Goal: Task Accomplishment & Management: Manage account settings

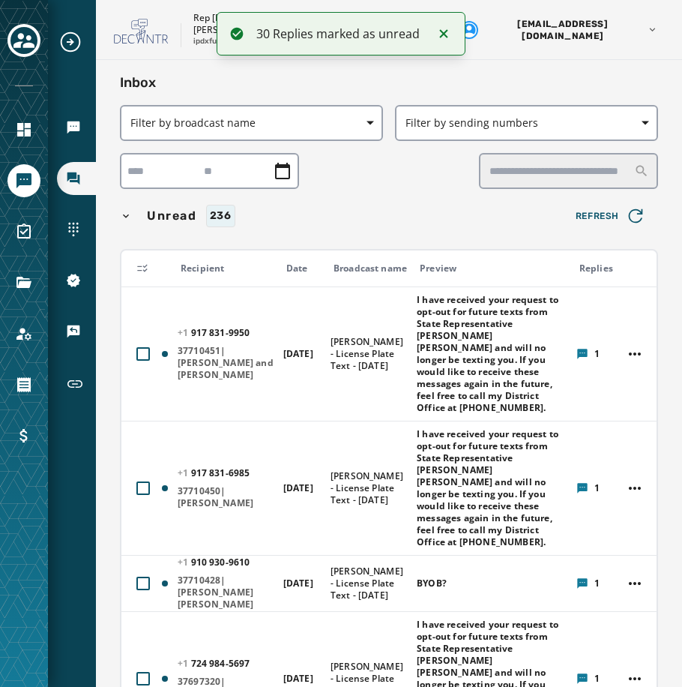
scroll to position [10749, 0]
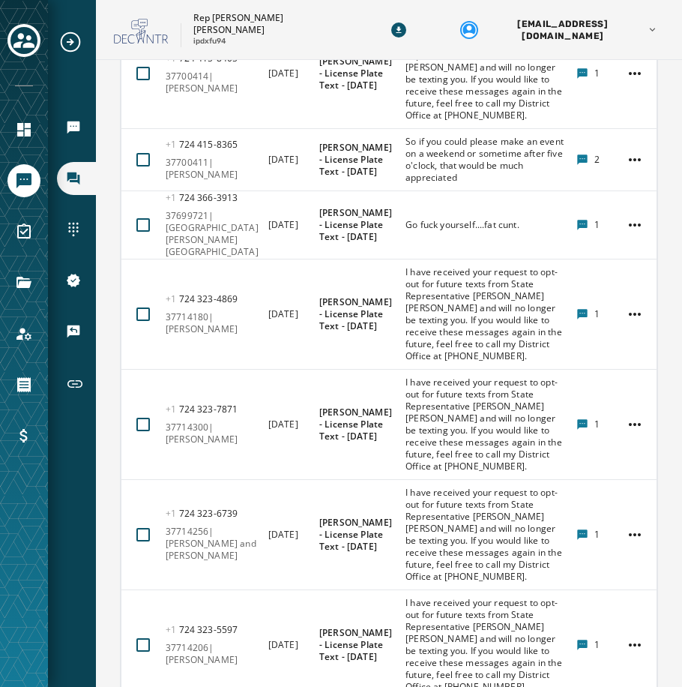
scroll to position [7548, 0]
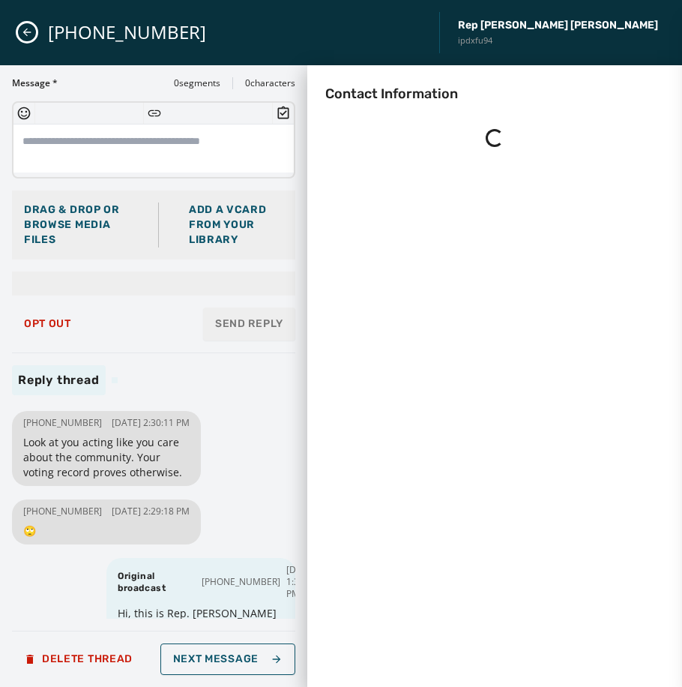
scroll to position [0, 0]
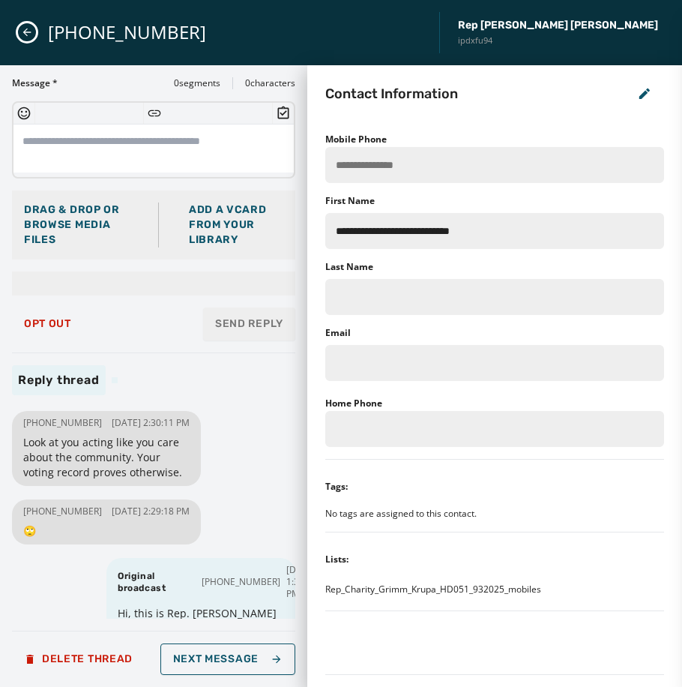
click at [26, 32] on icon "Close admin drawer" at bounding box center [27, 32] width 8 height 8
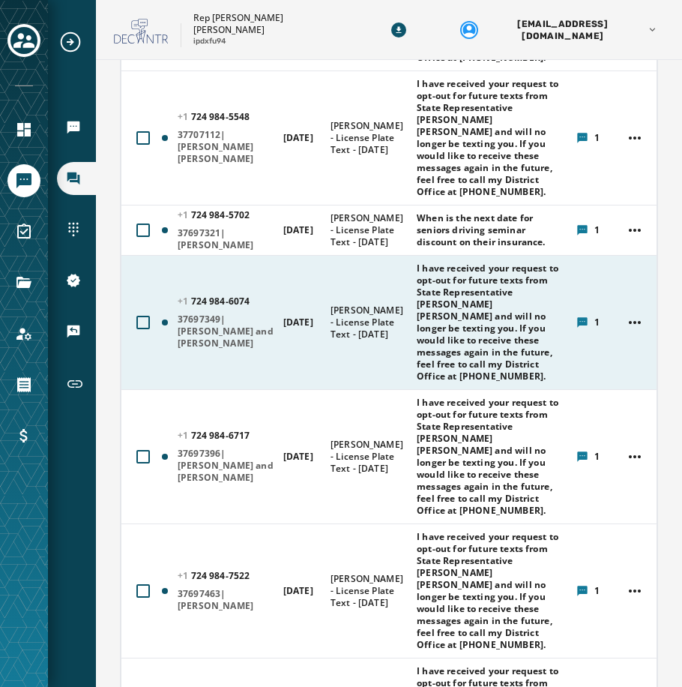
scroll to position [750, 0]
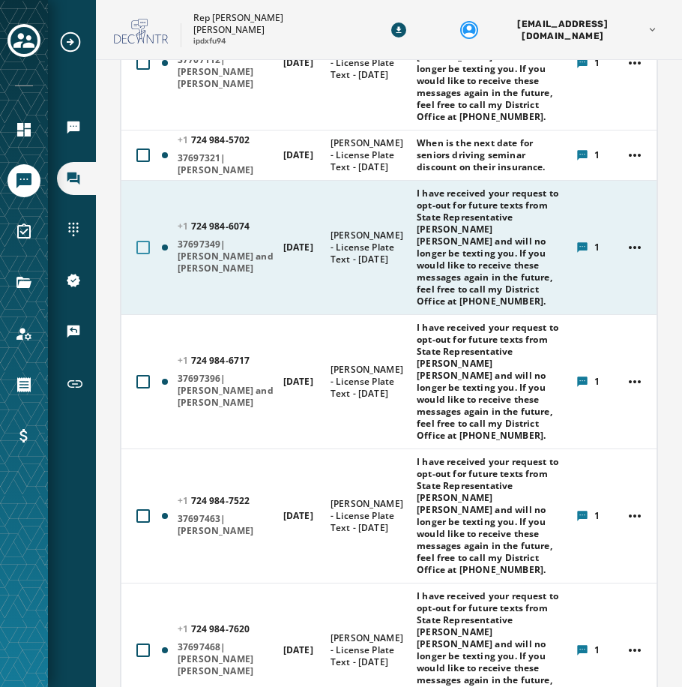
click at [141, 254] on div at bounding box center [142, 247] width 13 height 13
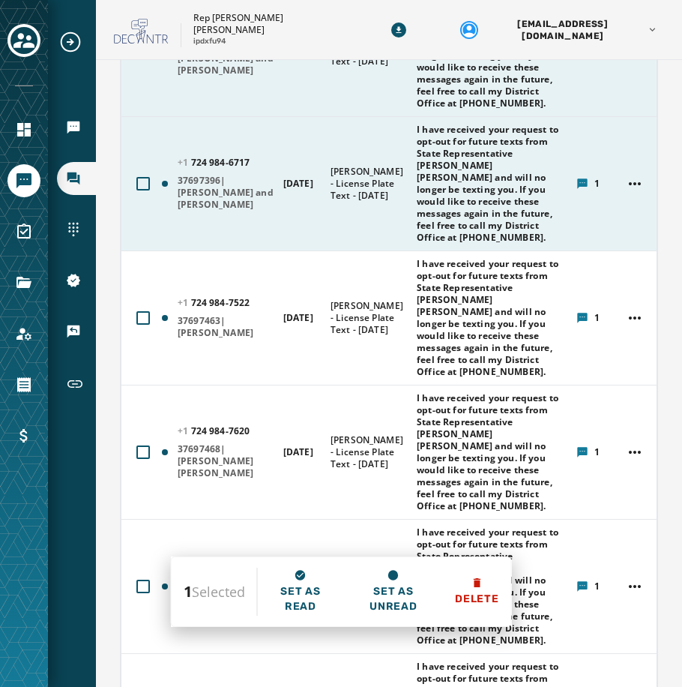
scroll to position [975, 0]
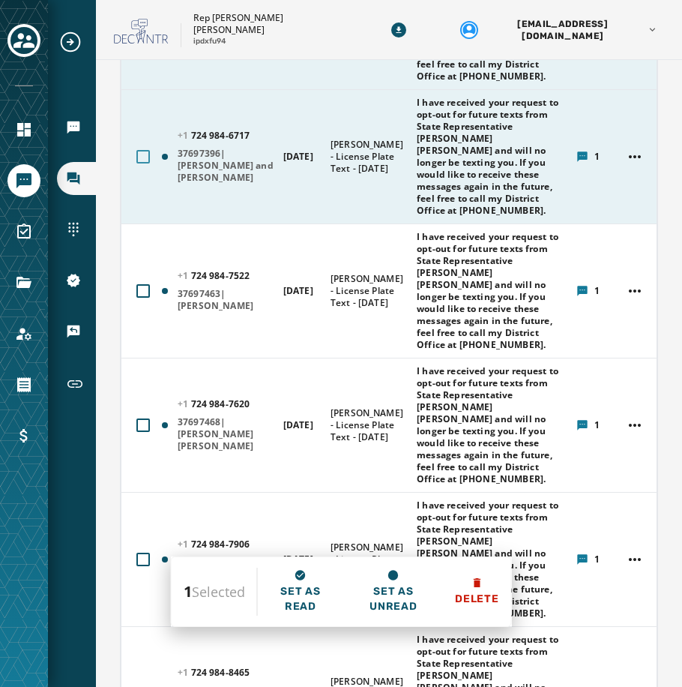
click at [141, 163] on div at bounding box center [142, 156] width 13 height 13
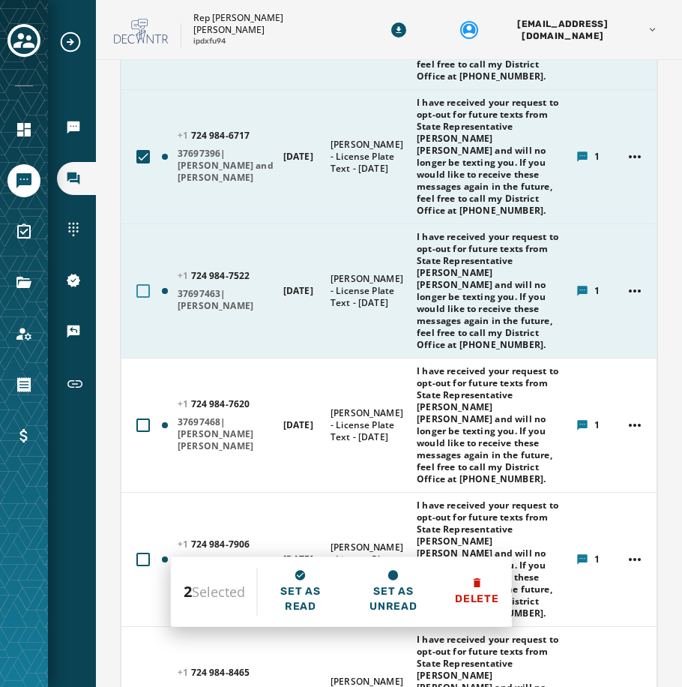
click at [137, 298] on div at bounding box center [142, 290] width 13 height 13
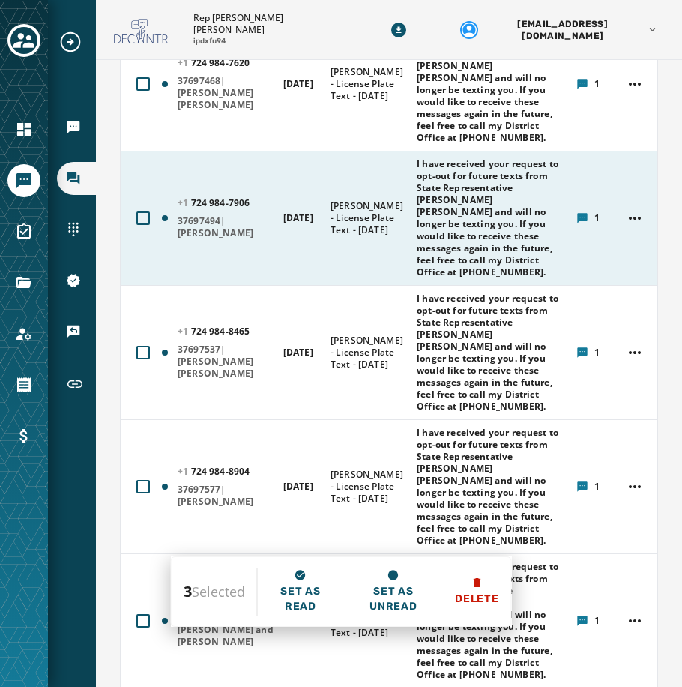
scroll to position [1350, 0]
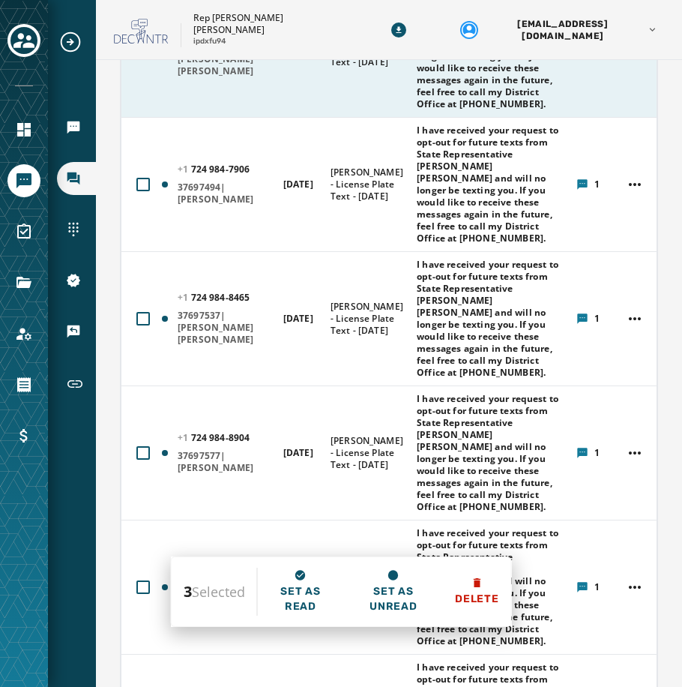
click at [142, 57] on div at bounding box center [142, 49] width 13 height 13
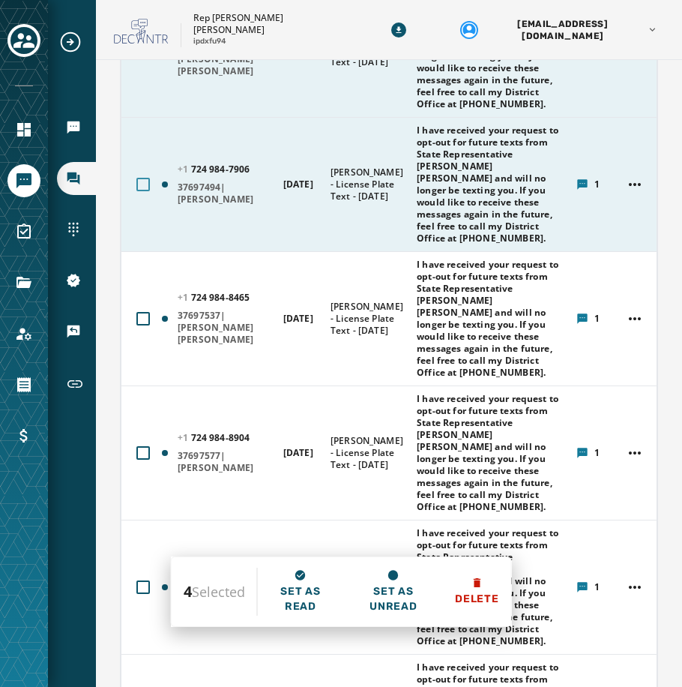
click at [146, 191] on div at bounding box center [142, 184] width 13 height 13
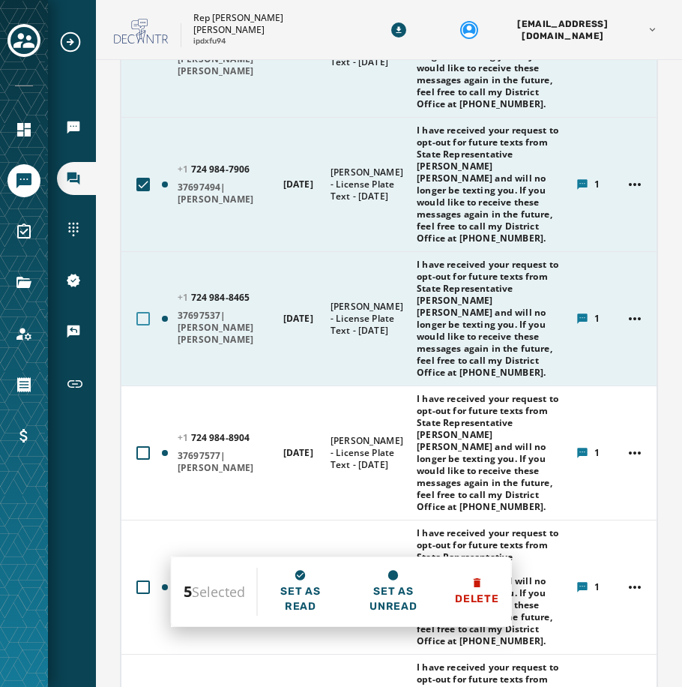
click at [141, 325] on div at bounding box center [142, 318] width 13 height 13
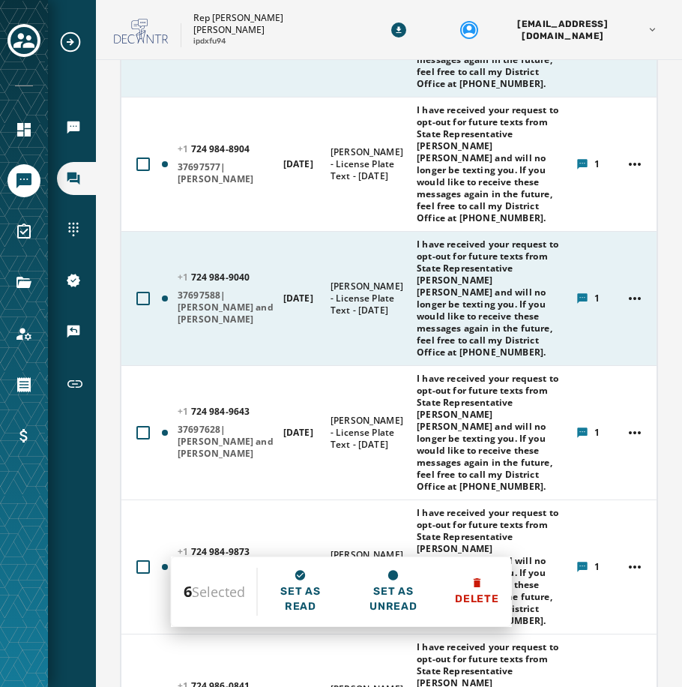
scroll to position [1649, 0]
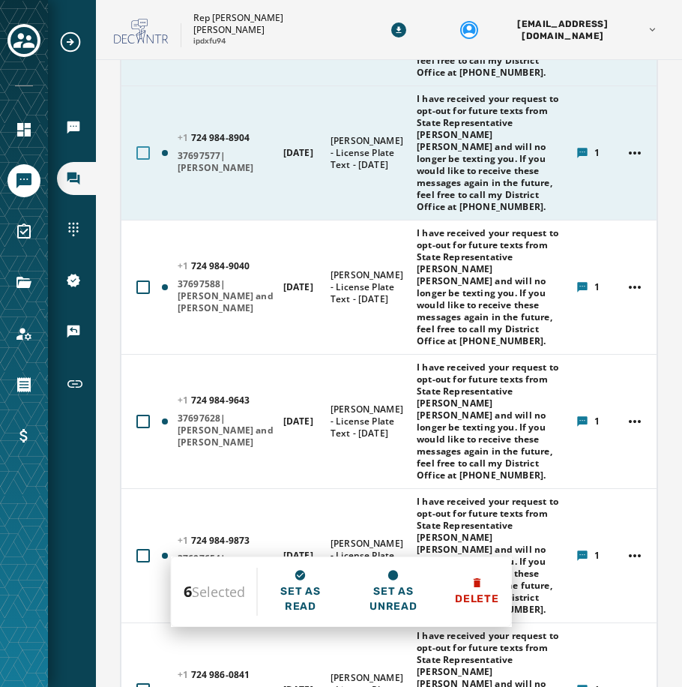
click at [141, 160] on div at bounding box center [142, 152] width 13 height 13
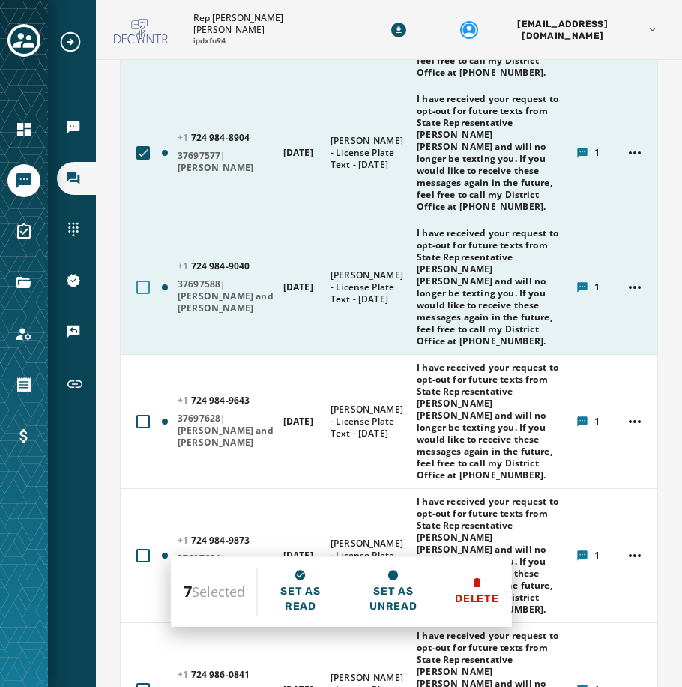
click at [141, 294] on div at bounding box center [142, 286] width 13 height 13
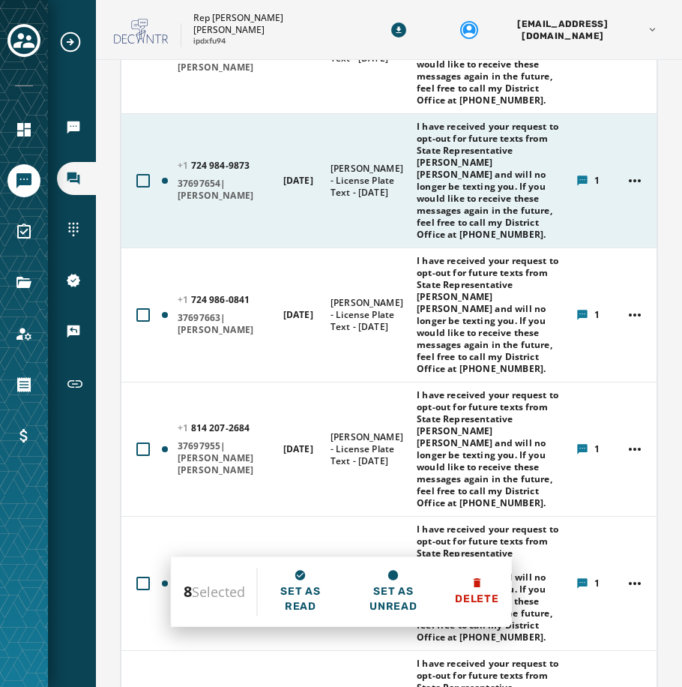
scroll to position [2099, 0]
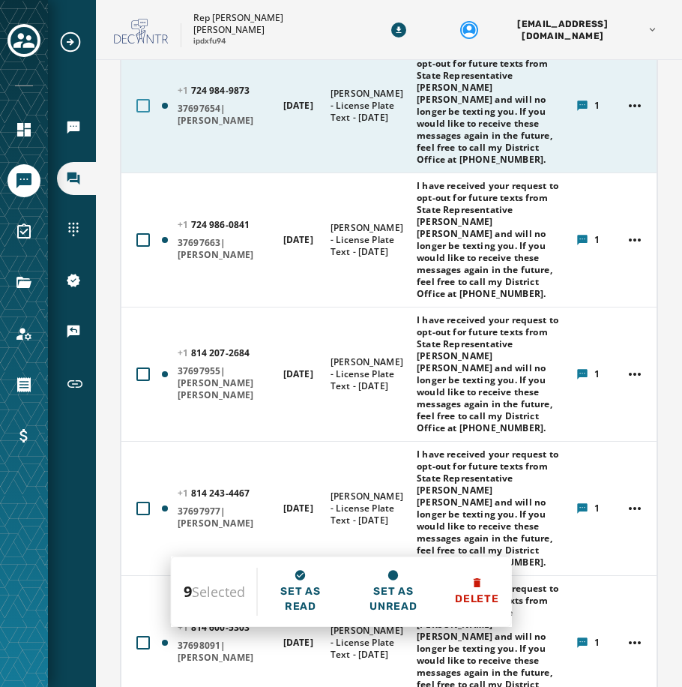
click at [145, 112] on div at bounding box center [142, 105] width 13 height 13
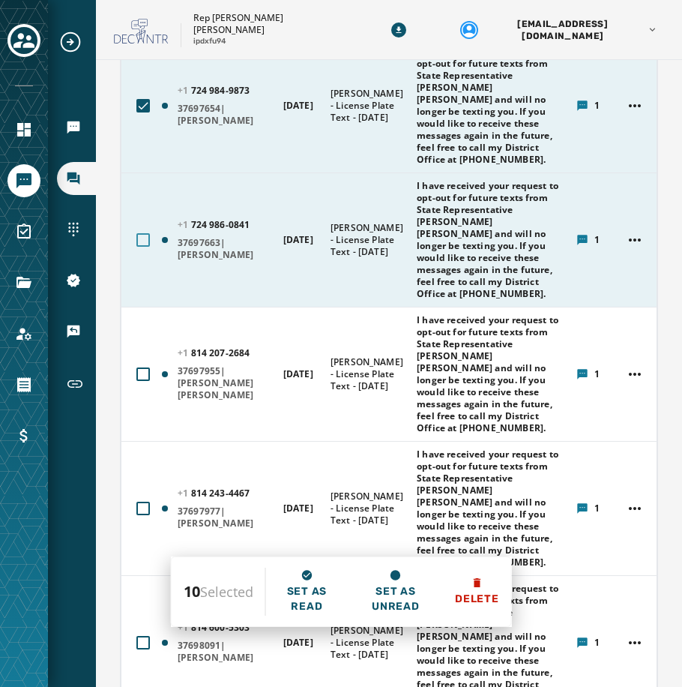
click at [143, 247] on div at bounding box center [142, 239] width 13 height 13
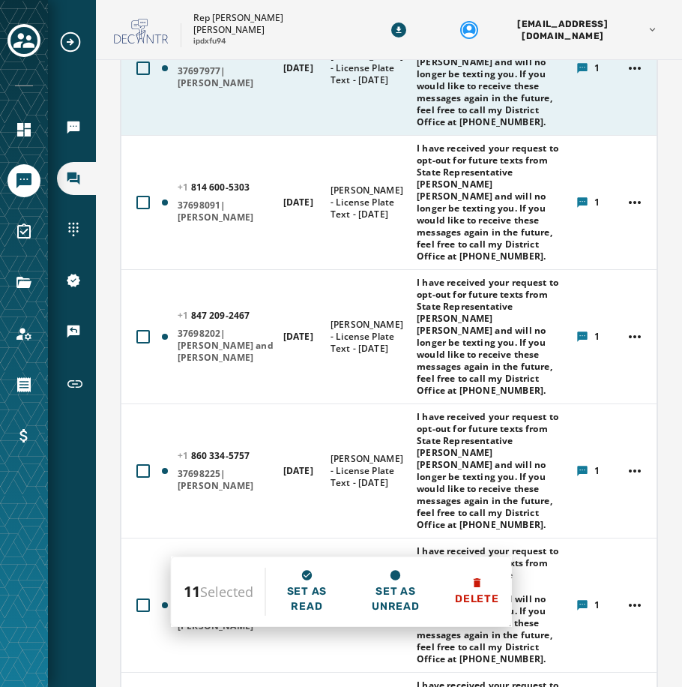
scroll to position [2549, 0]
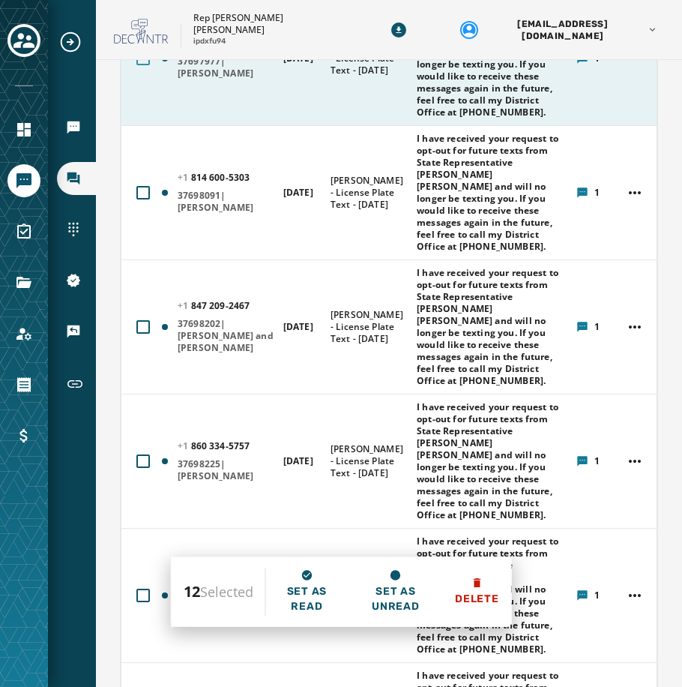
click at [145, 65] on div at bounding box center [142, 58] width 13 height 13
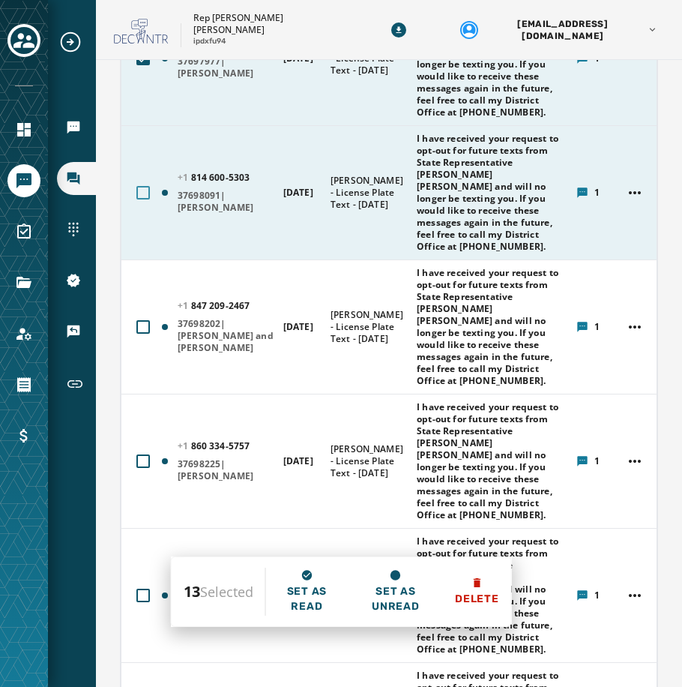
click at [140, 199] on div at bounding box center [142, 192] width 13 height 13
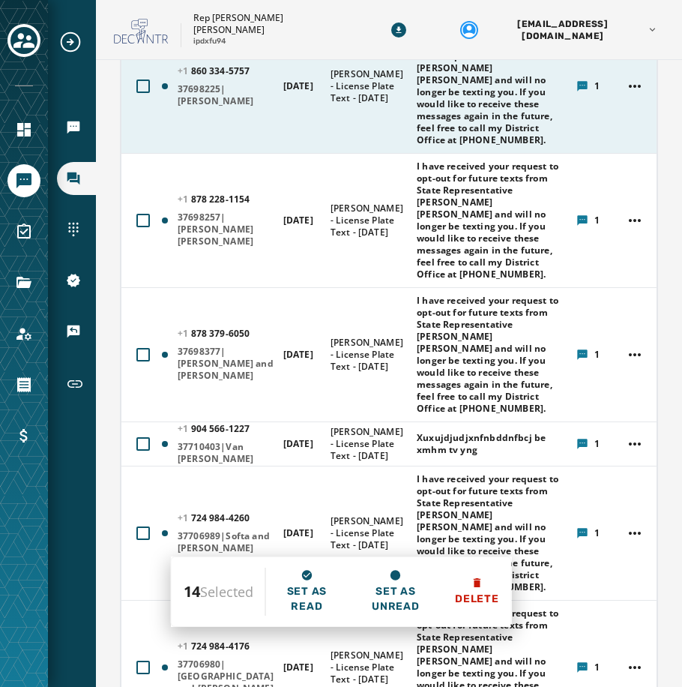
scroll to position [2999, 0]
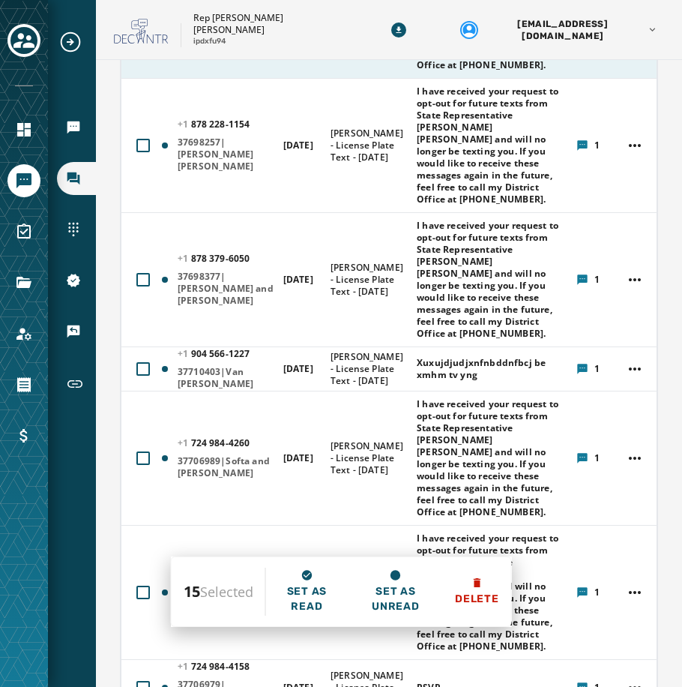
click at [142, 18] on div at bounding box center [142, 10] width 13 height 13
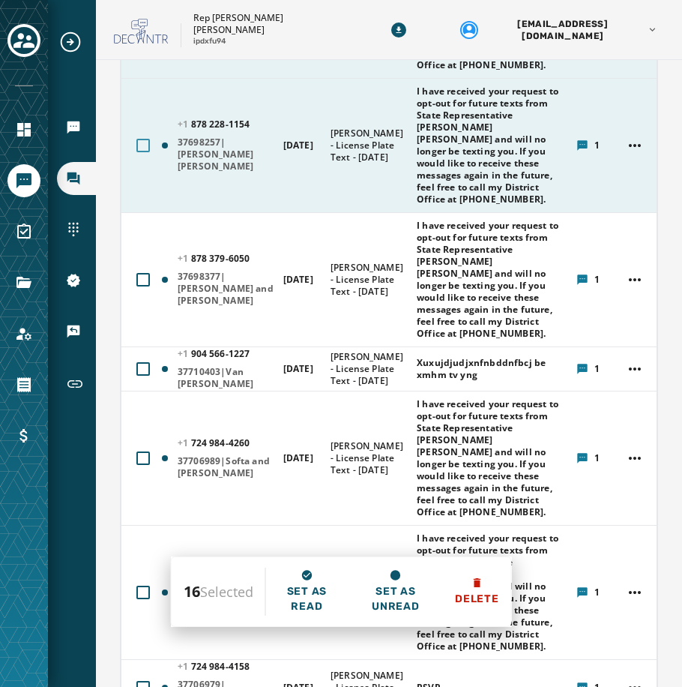
click at [142, 152] on div at bounding box center [142, 145] width 13 height 13
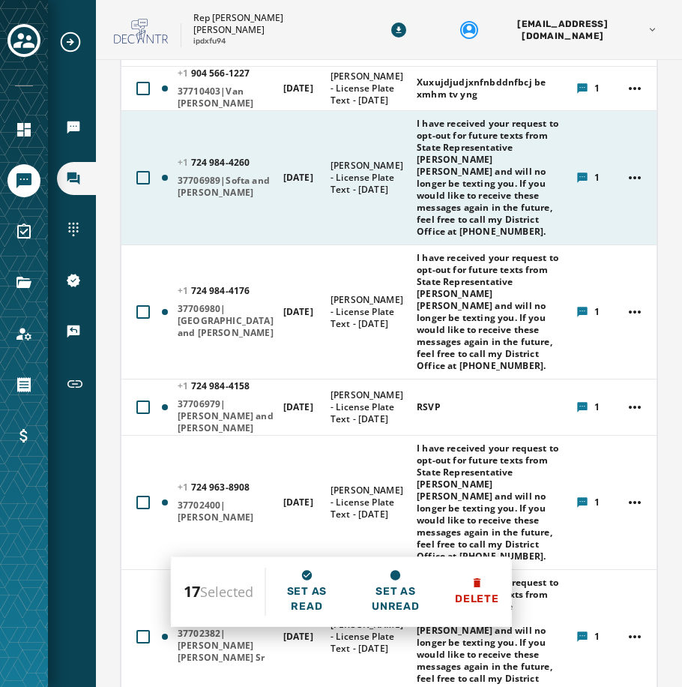
scroll to position [3299, 0]
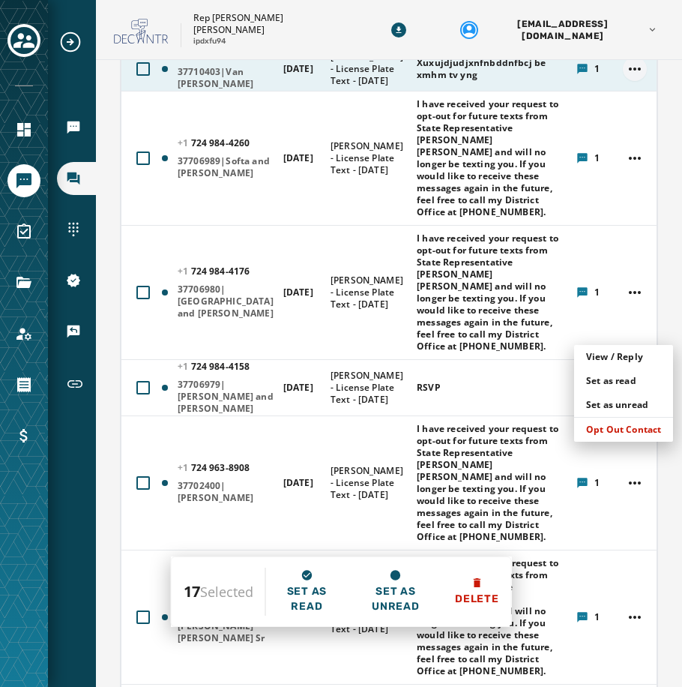
click at [615, 331] on html "Broadcasts Inbox Sending Numbers 10DLC Registration Keywords & Responders Short…" at bounding box center [341, 343] width 682 height 687
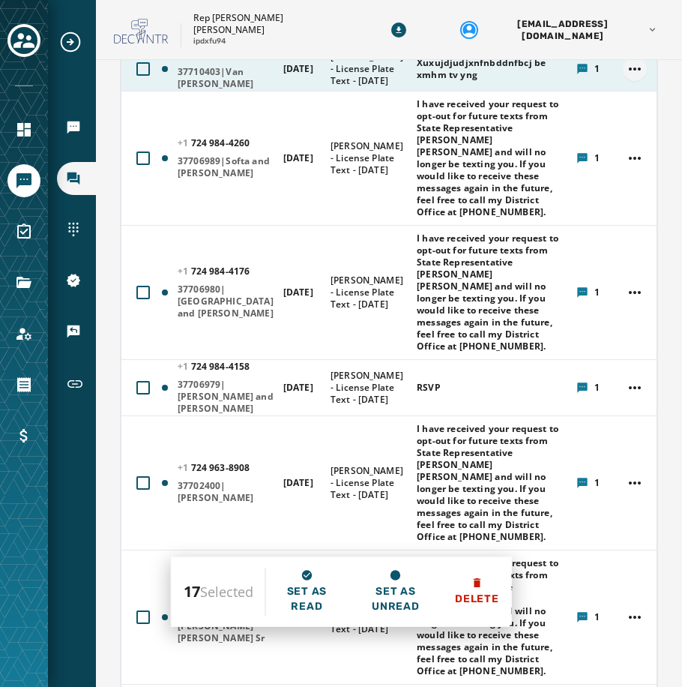
click at [615, 331] on html "Broadcasts Inbox Sending Numbers 10DLC Registration Keywords & Responders Short…" at bounding box center [341, 343] width 682 height 687
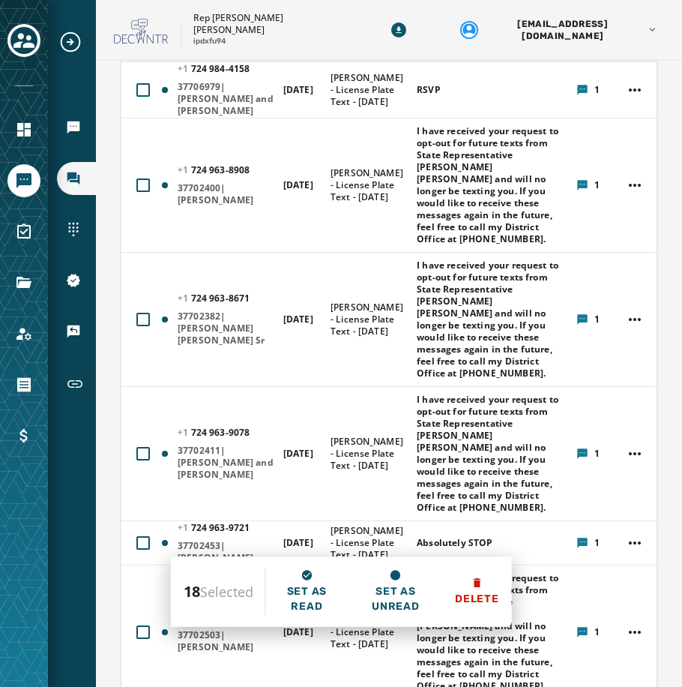
scroll to position [3599, 0]
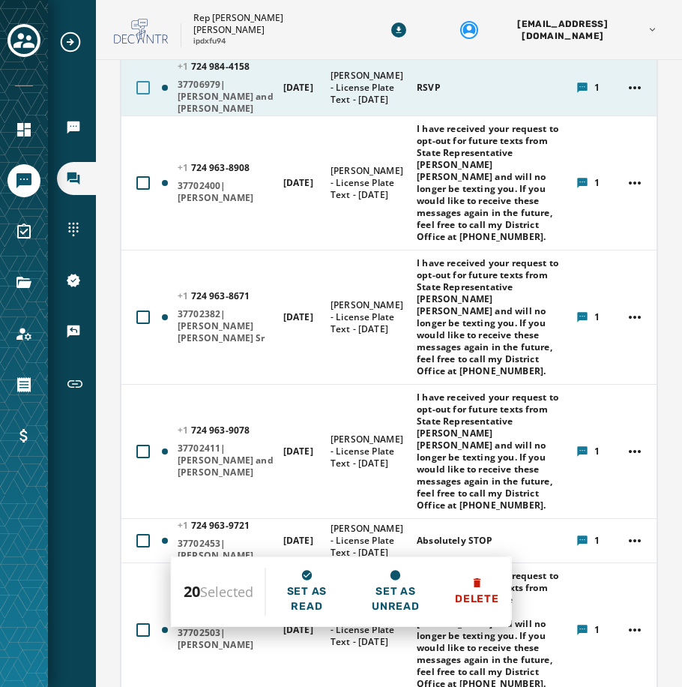
click at [138, 94] on div at bounding box center [142, 87] width 13 height 13
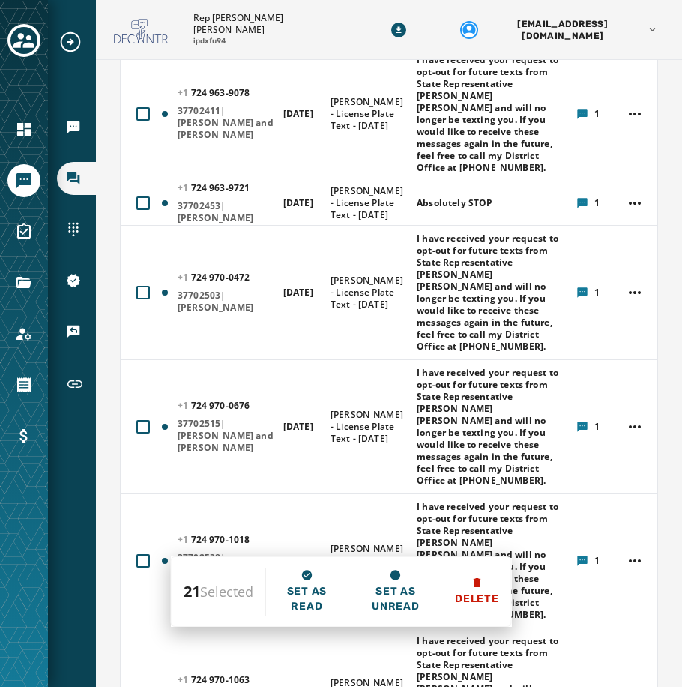
scroll to position [3974, 0]
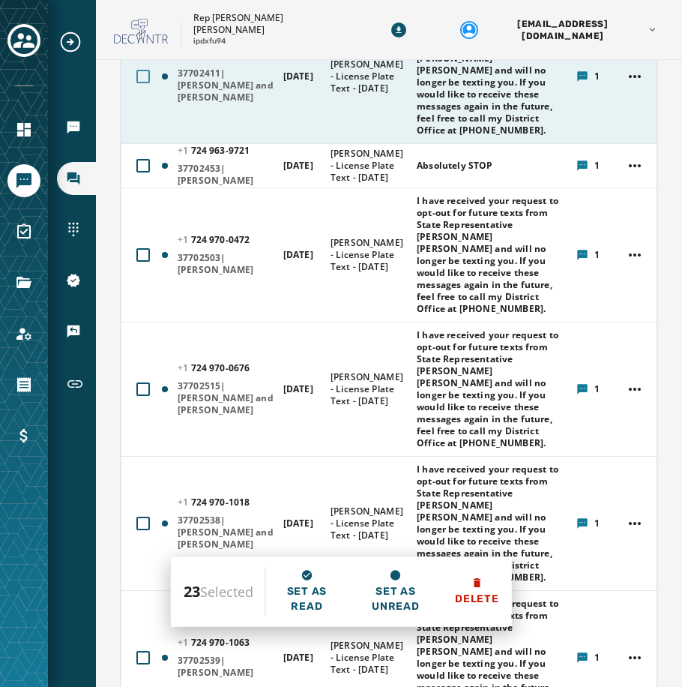
click at [139, 83] on div at bounding box center [142, 76] width 13 height 13
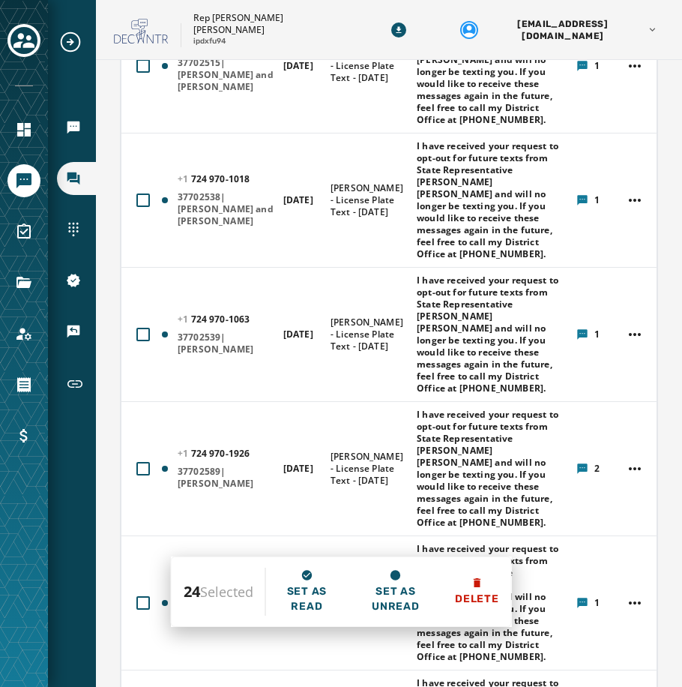
scroll to position [4348, 0]
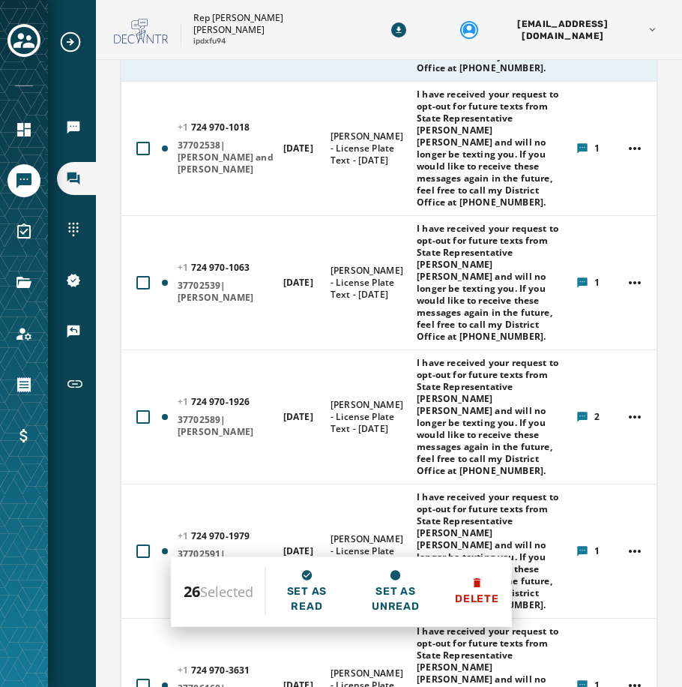
click at [142, 21] on div at bounding box center [142, 13] width 13 height 13
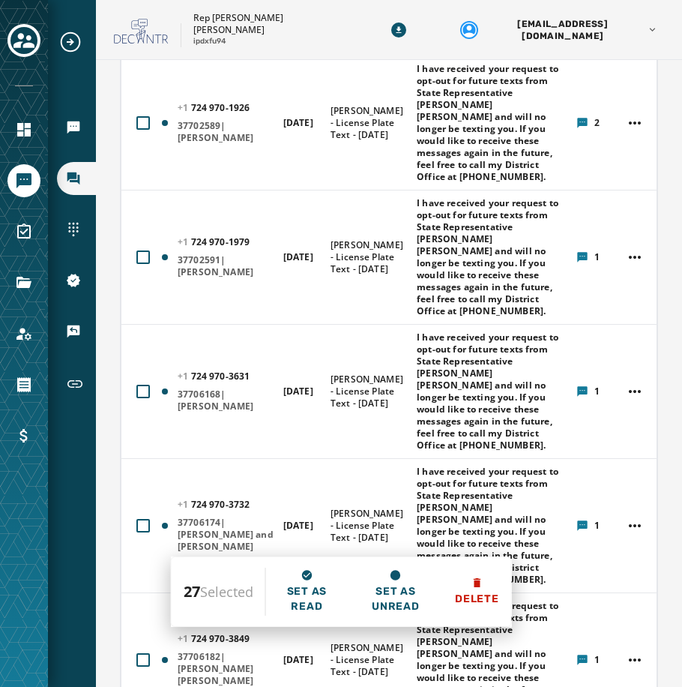
scroll to position [4648, 0]
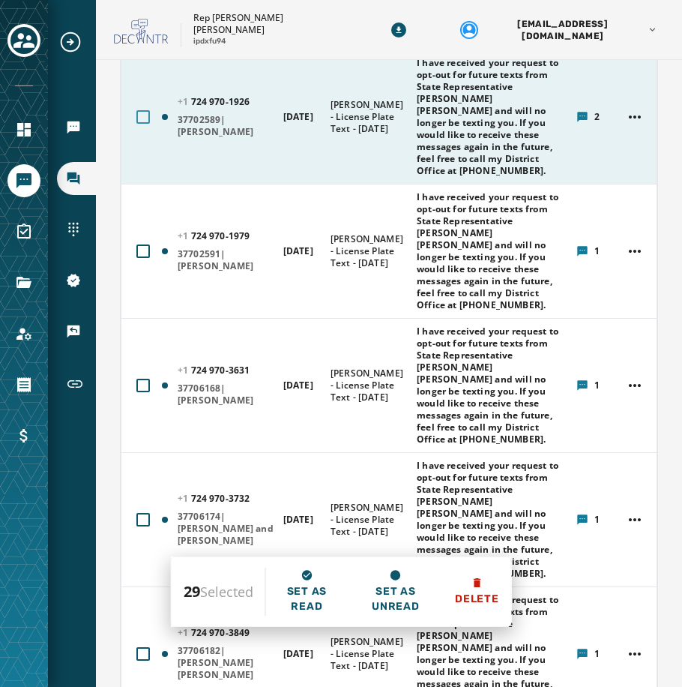
click at [140, 124] on div at bounding box center [142, 116] width 13 height 13
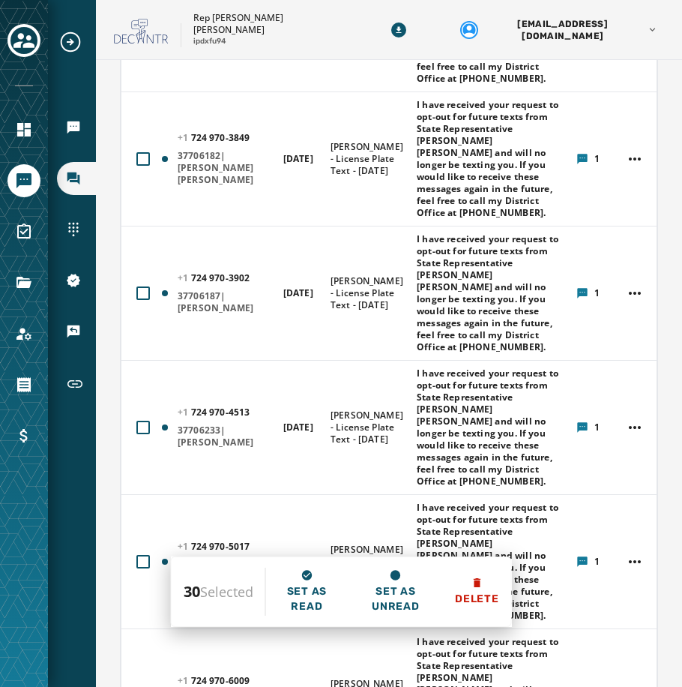
scroll to position [5173, 0]
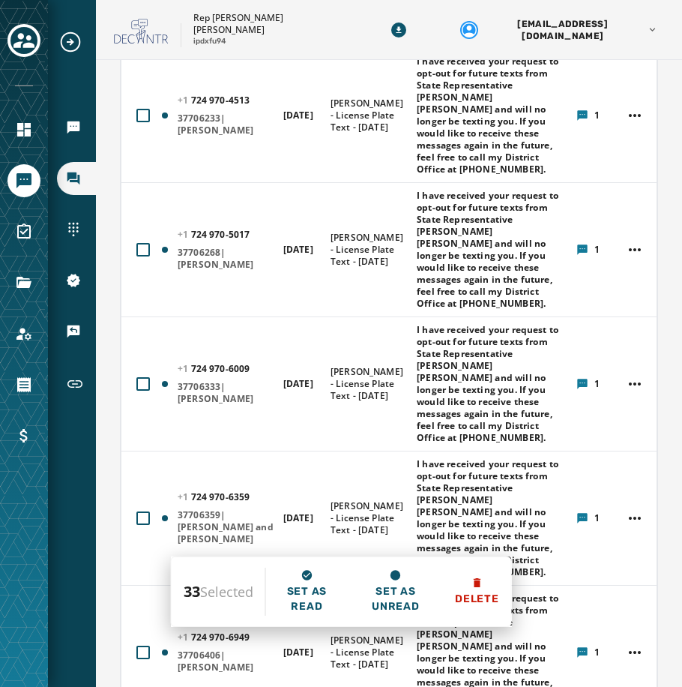
scroll to position [5548, 0]
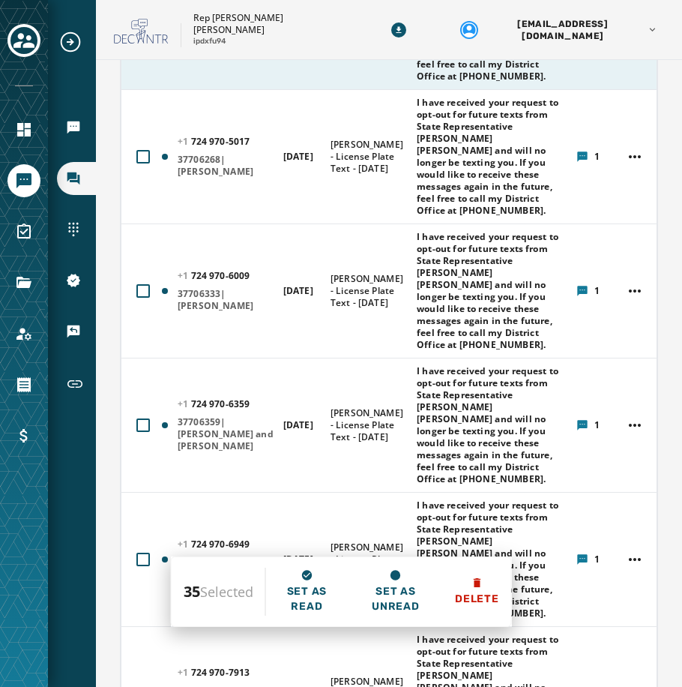
click at [139, 29] on div at bounding box center [142, 22] width 13 height 13
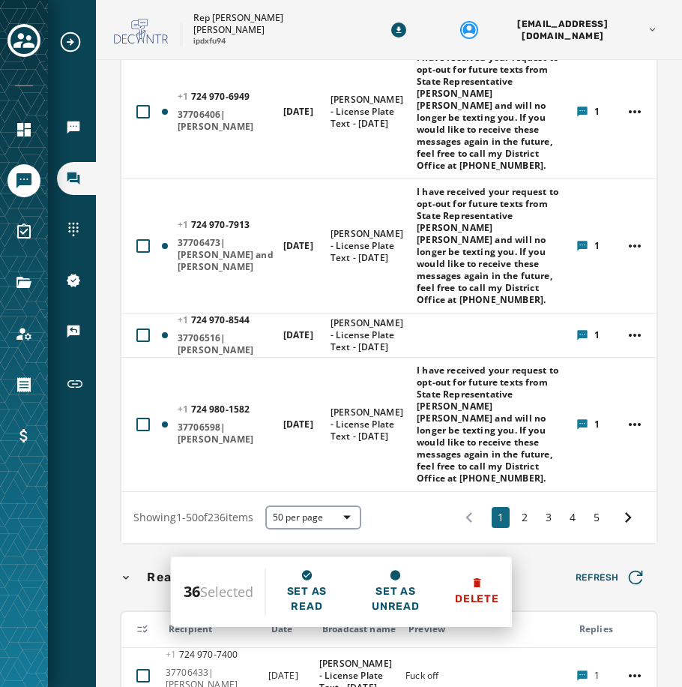
scroll to position [5998, 0]
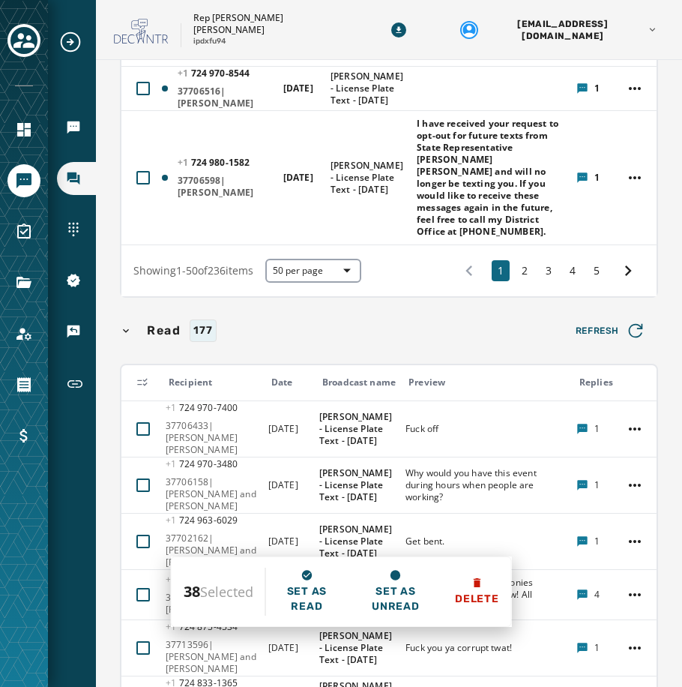
scroll to position [6298, 0]
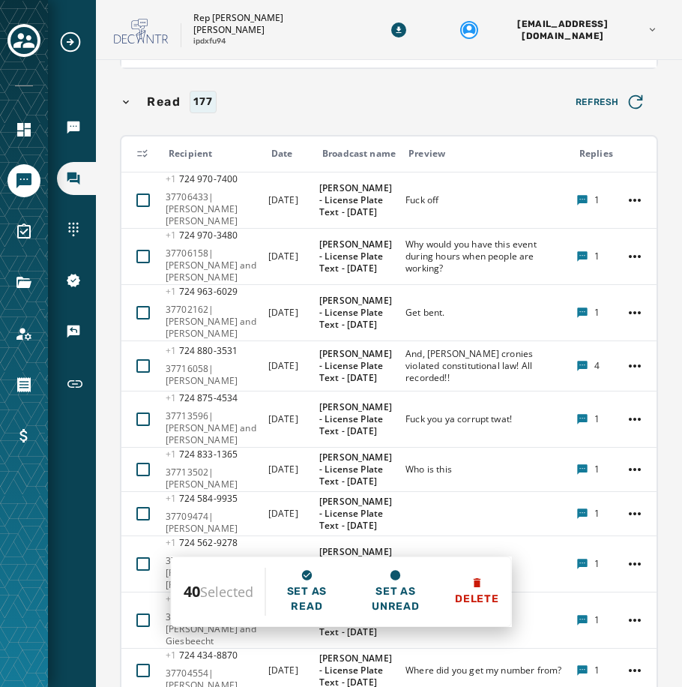
scroll to position [6523, 0]
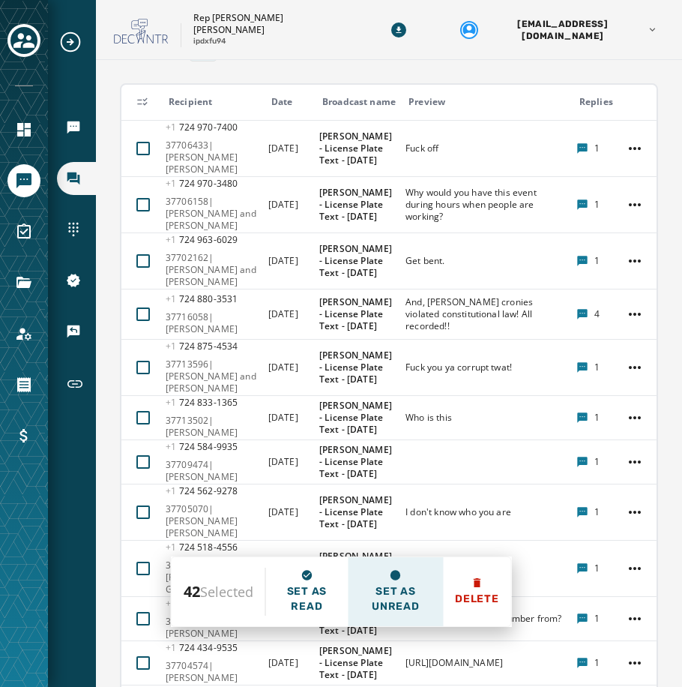
click at [385, 596] on span "Set as unread" at bounding box center [395, 599] width 71 height 30
click at [397, 596] on span "Set as unread" at bounding box center [395, 599] width 71 height 30
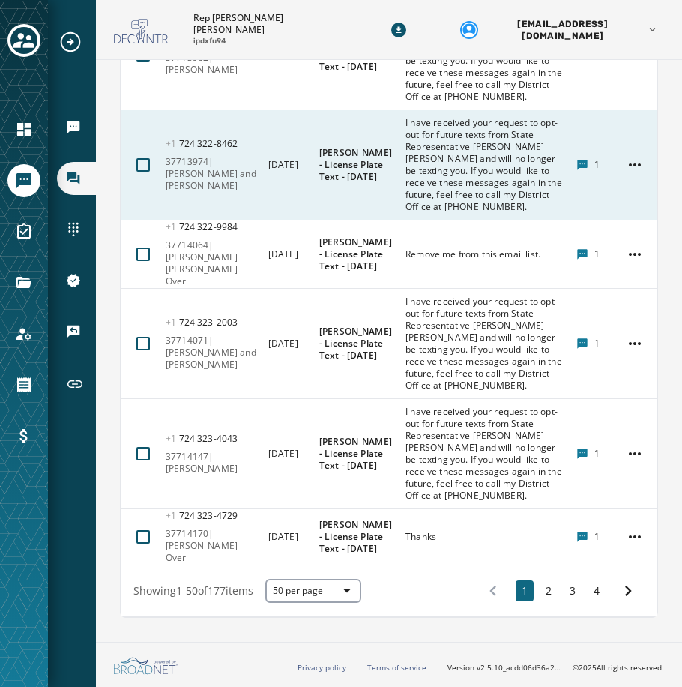
scroll to position [10260, 0]
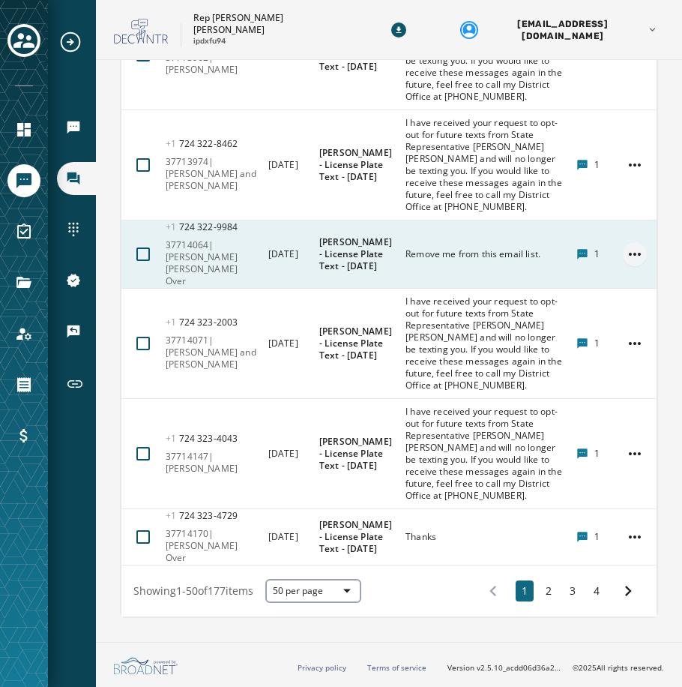
click at [618, 505] on html "Broadcasts Inbox Sending Numbers 10DLC Registration Keywords & Responders Short…" at bounding box center [341, 343] width 682 height 687
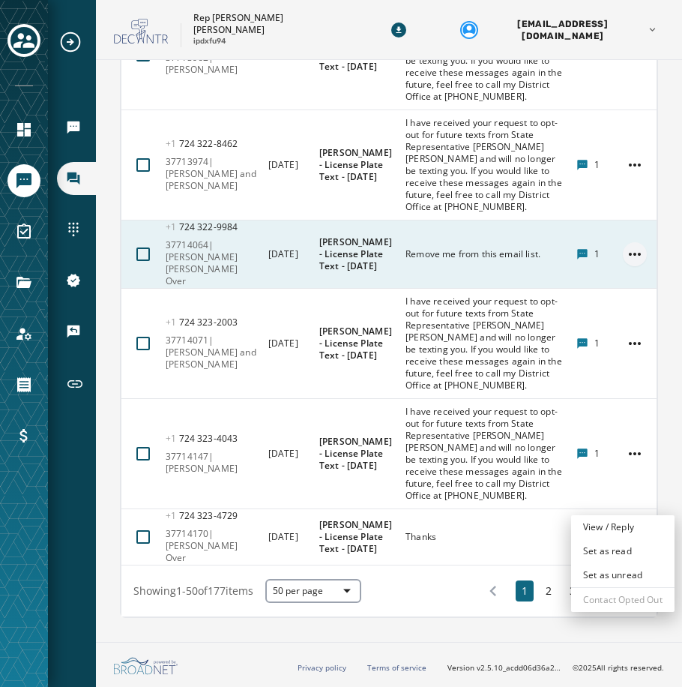
click at [618, 505] on html "Broadcasts Inbox Sending Numbers 10DLC Registration Keywords & Responders Short…" at bounding box center [341, 343] width 682 height 687
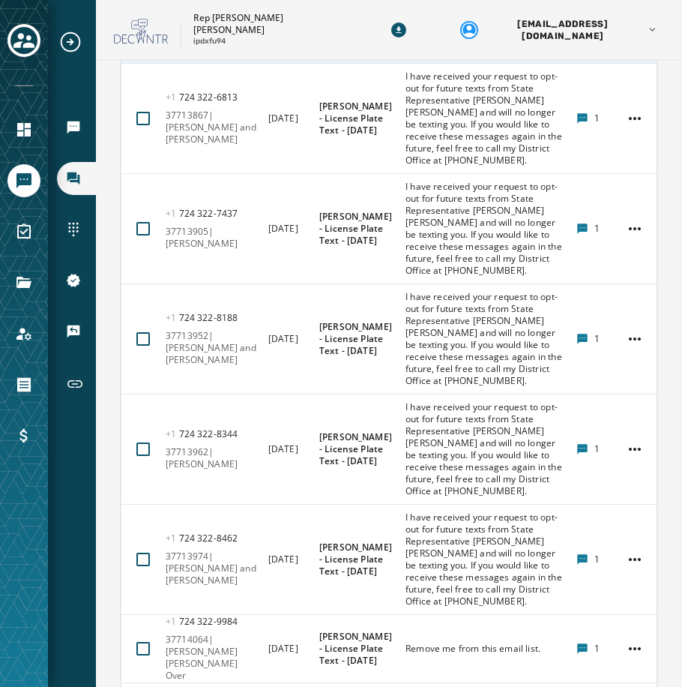
scroll to position [9735, 0]
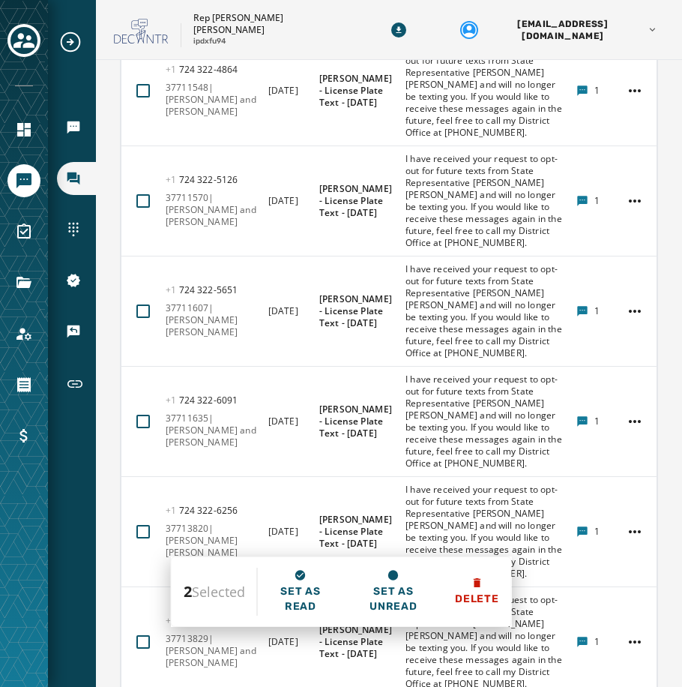
scroll to position [8386, 0]
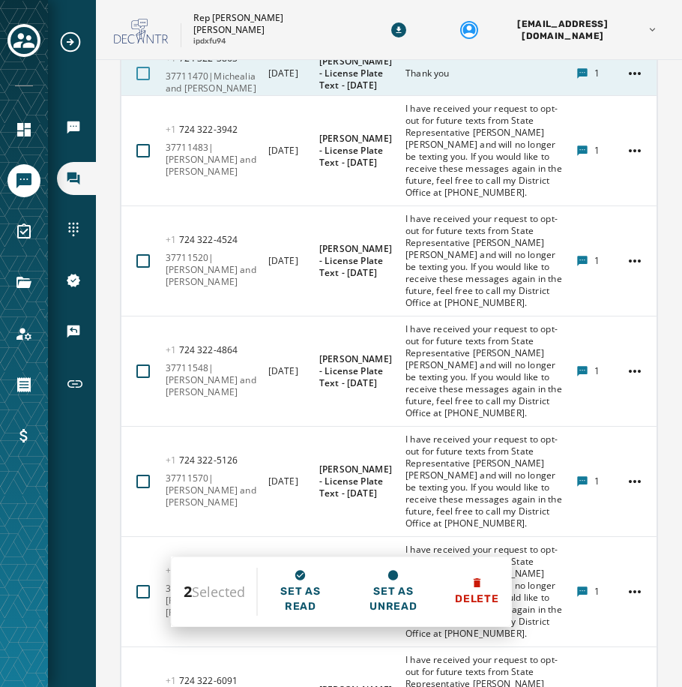
click at [142, 80] on div at bounding box center [142, 73] width 13 height 13
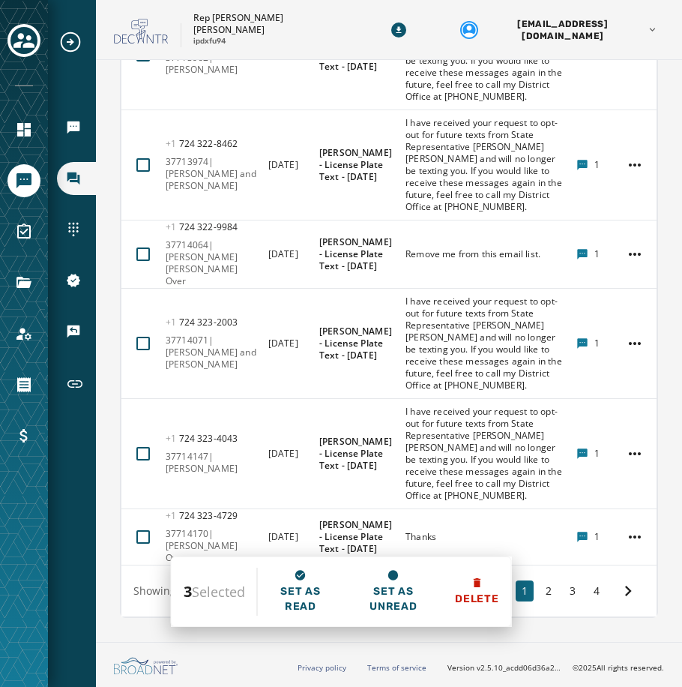
scroll to position [10485, 0]
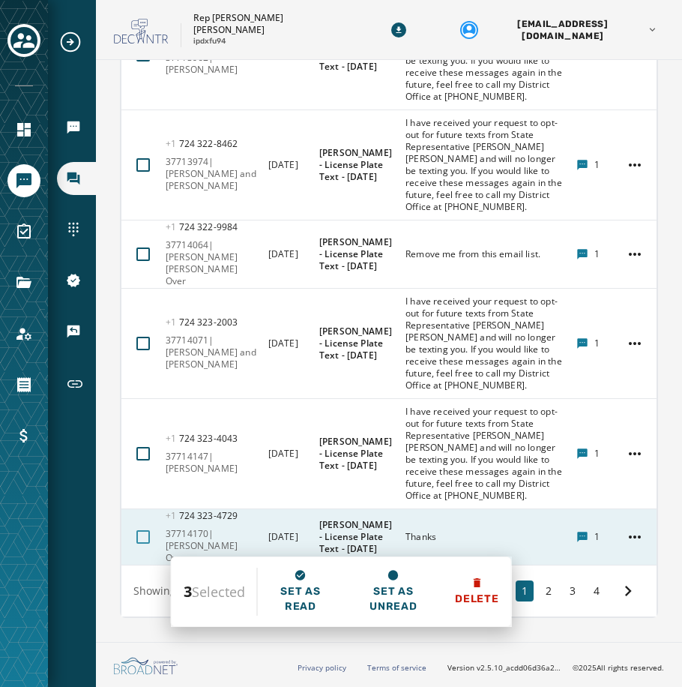
click at [145, 544] on div at bounding box center [142, 536] width 13 height 13
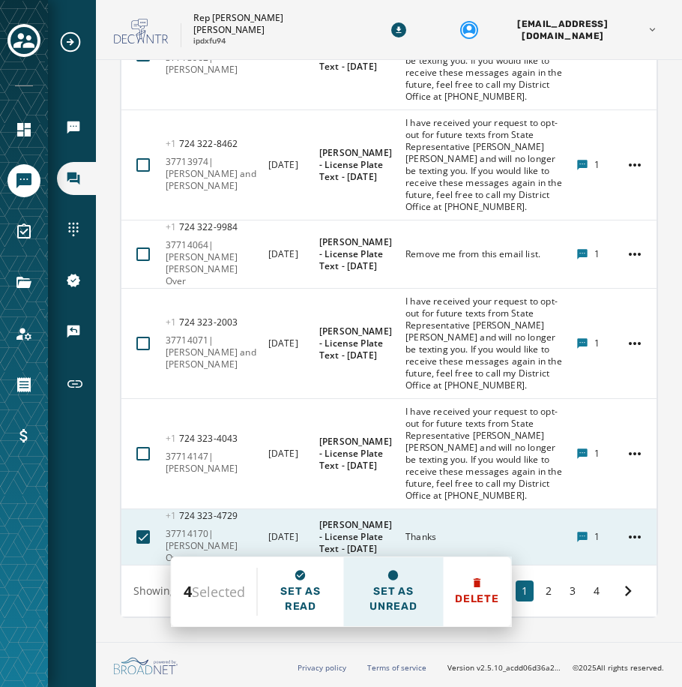
click at [379, 591] on span "Set as unread" at bounding box center [393, 599] width 76 height 30
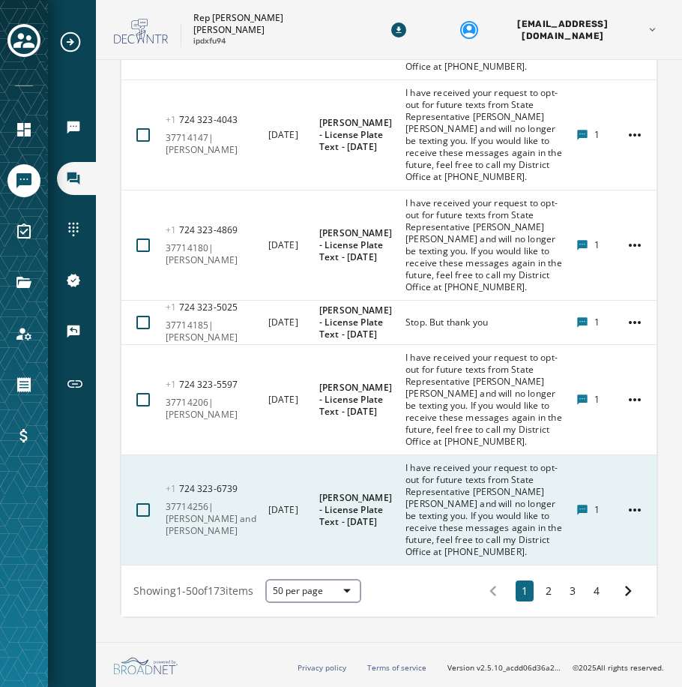
scroll to position [10743, 0]
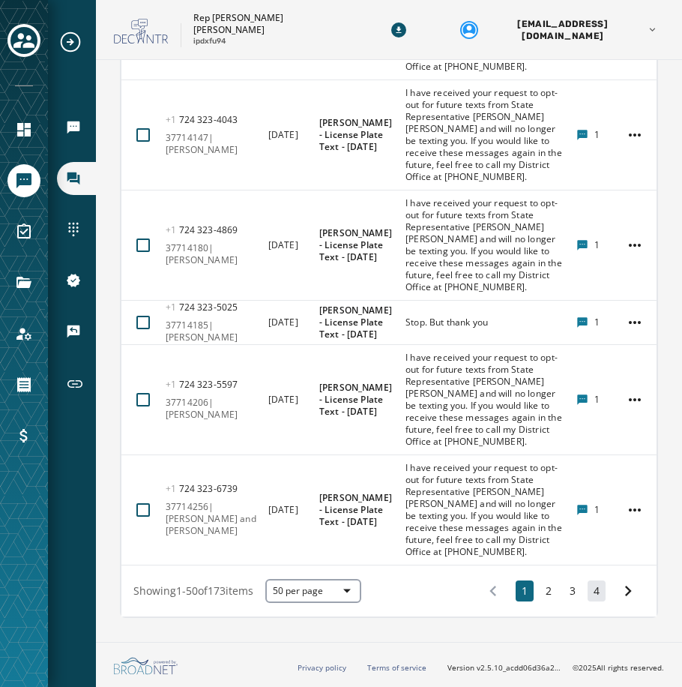
click at [590, 594] on button "4" at bounding box center [597, 590] width 18 height 21
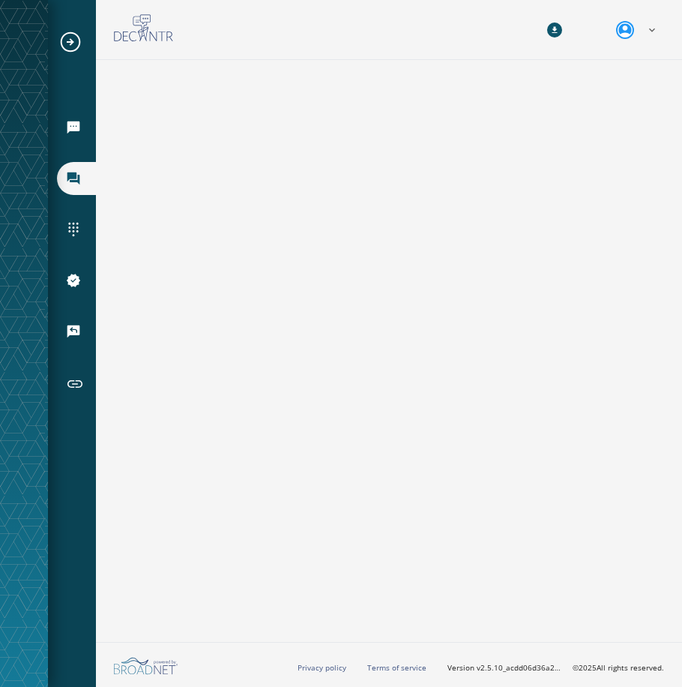
scroll to position [135, 0]
